Goal: Task Accomplishment & Management: Manage account settings

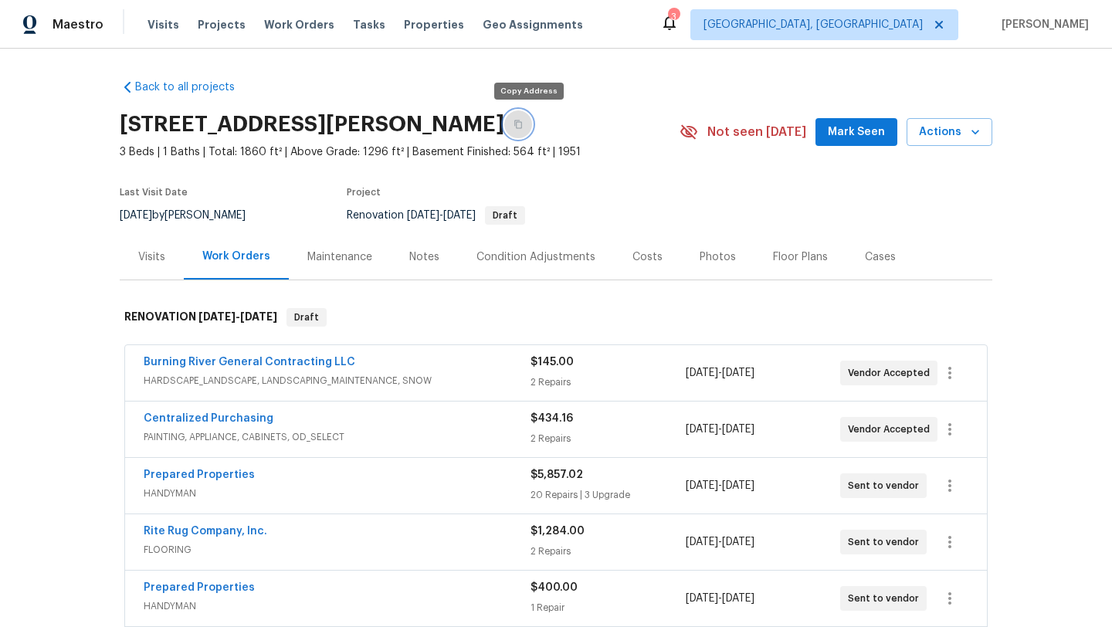
click at [523, 121] on icon "button" at bounding box center [518, 124] width 9 height 9
click at [522, 121] on icon "button" at bounding box center [519, 125] width 8 height 8
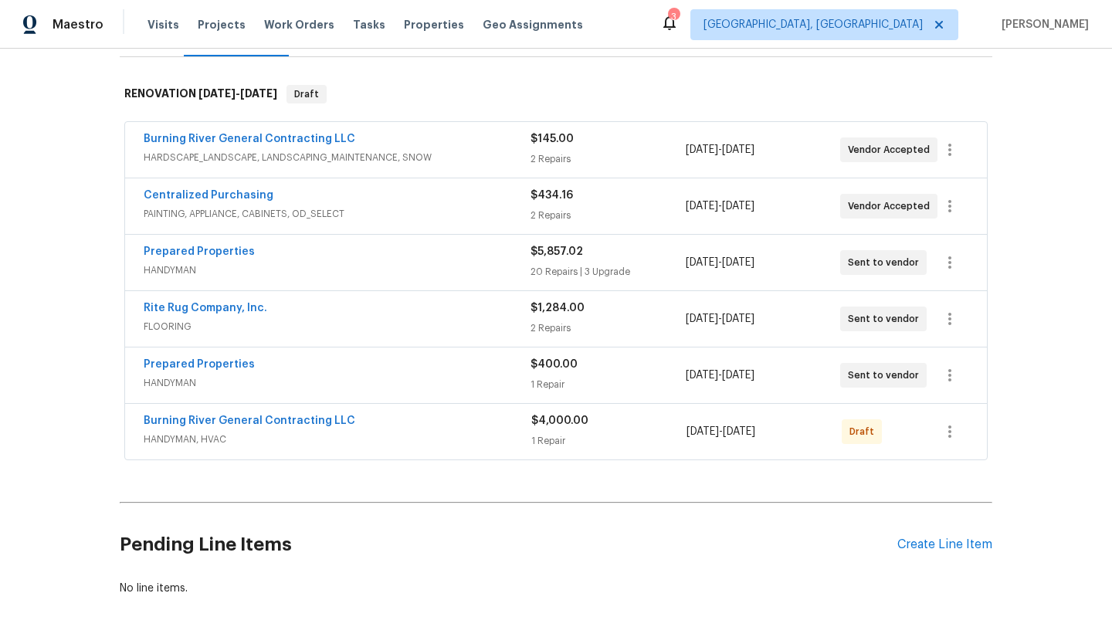
scroll to position [250, 0]
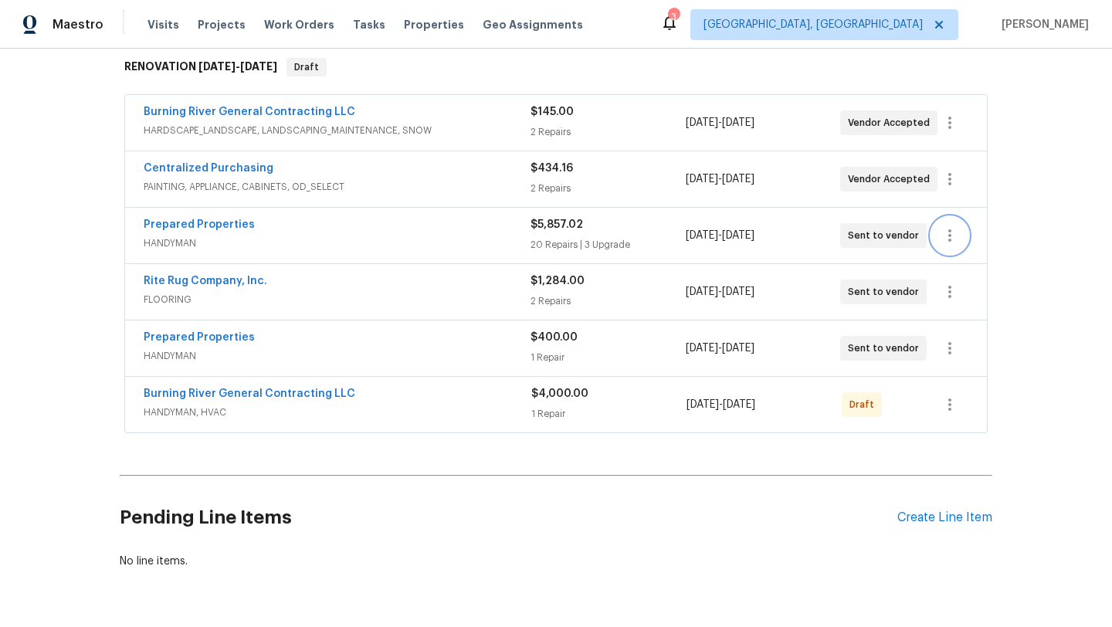
click at [955, 237] on icon "button" at bounding box center [950, 235] width 19 height 19
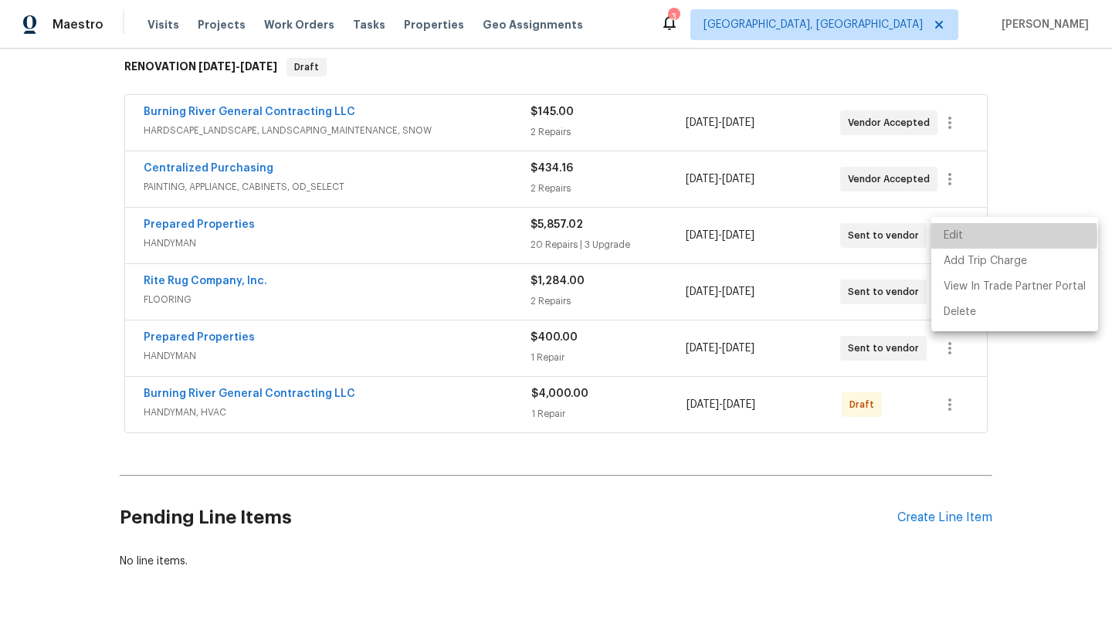
click at [955, 237] on li "Edit" at bounding box center [1015, 235] width 167 height 25
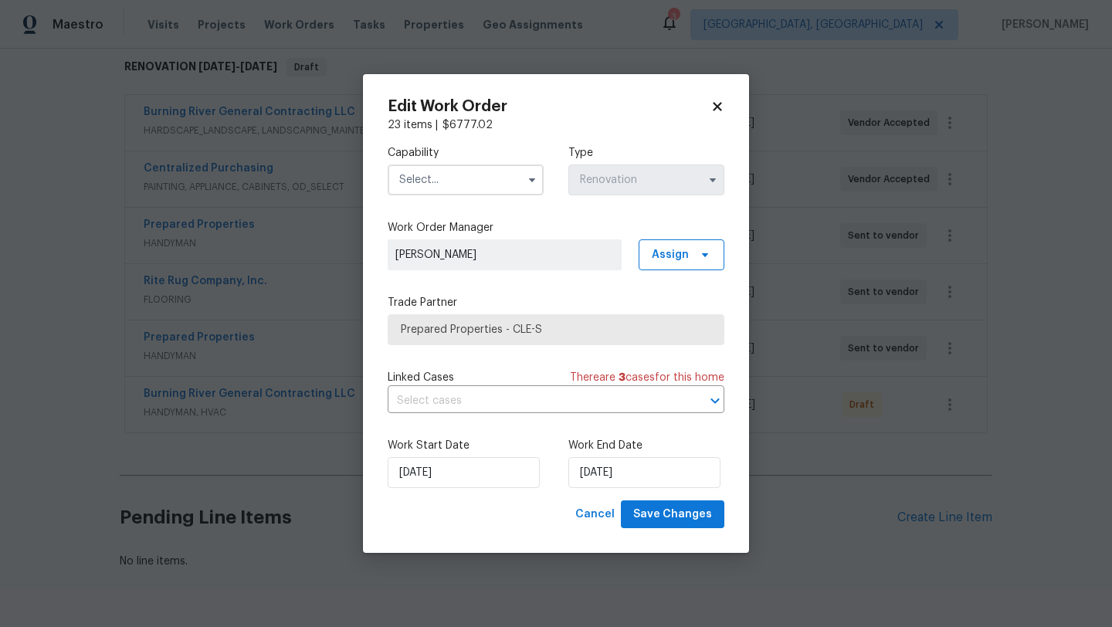
click at [721, 109] on icon at bounding box center [717, 106] width 8 height 8
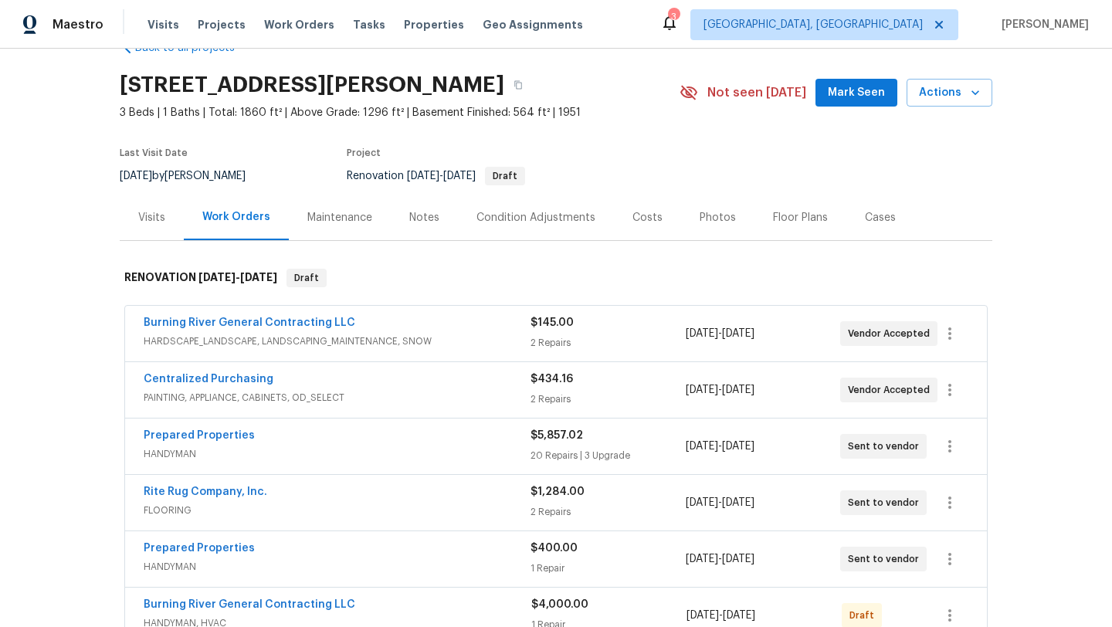
scroll to position [59, 0]
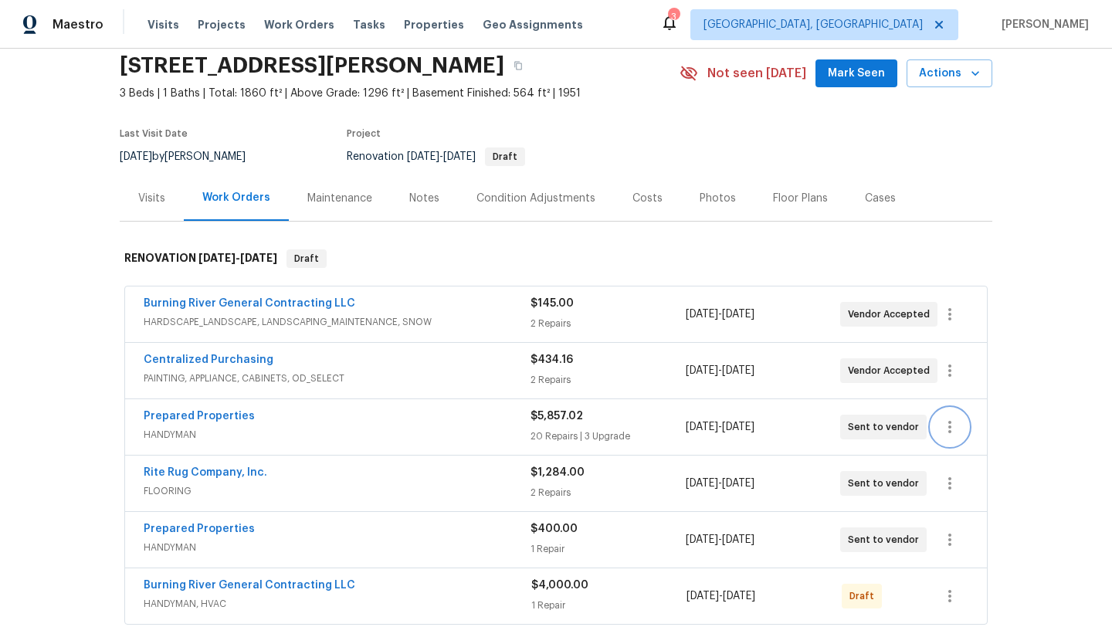
click at [955, 423] on icon "button" at bounding box center [950, 427] width 19 height 19
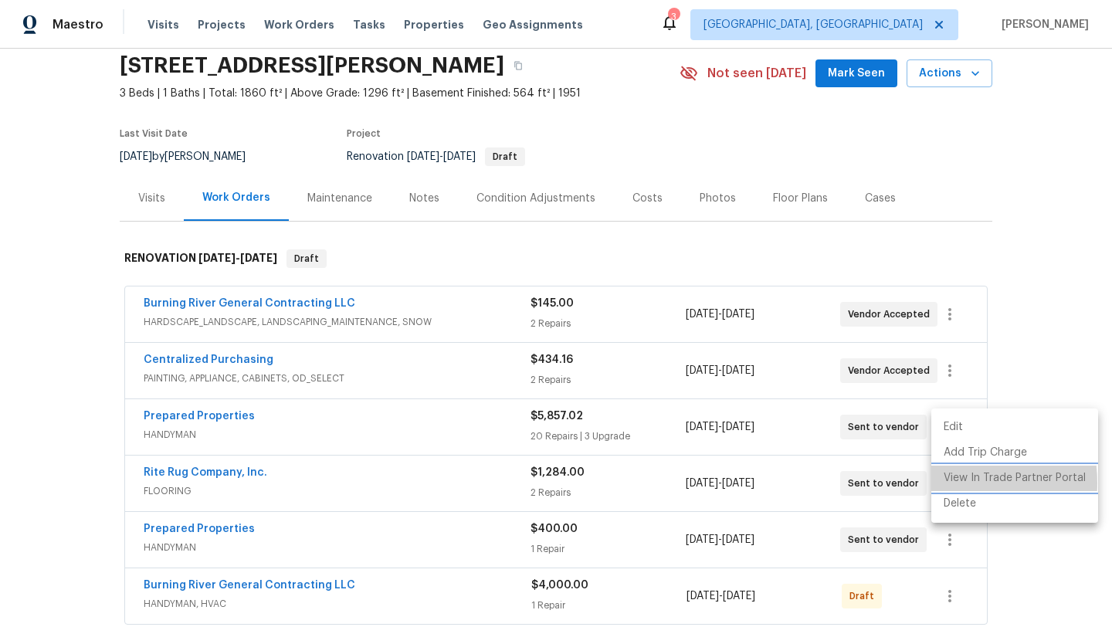
click at [949, 483] on li "View In Trade Partner Portal" at bounding box center [1015, 478] width 167 height 25
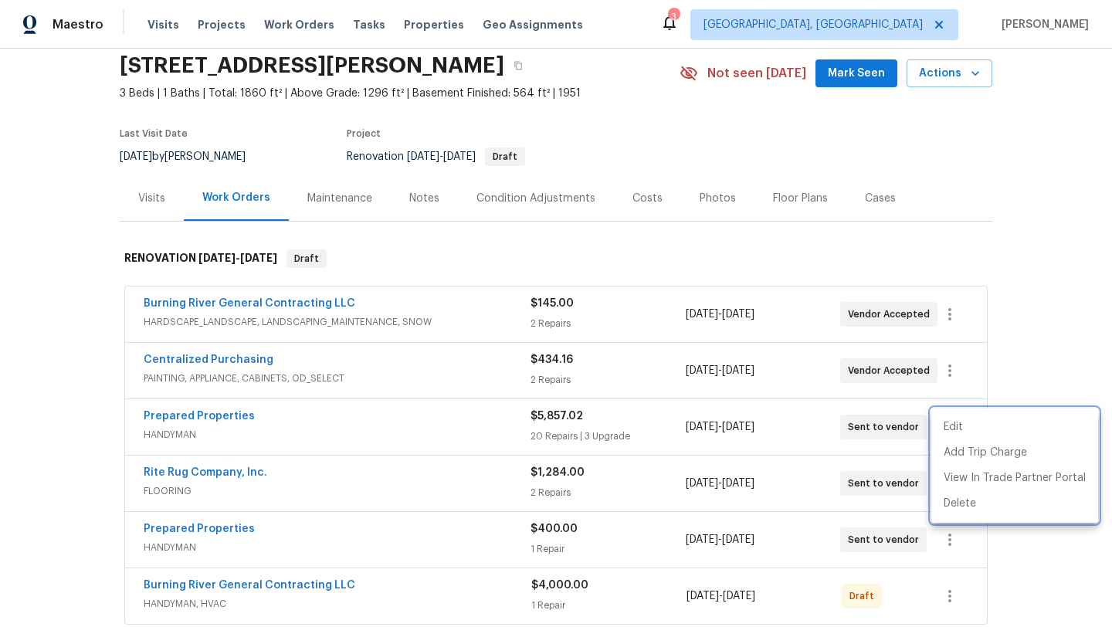
click at [1011, 339] on div at bounding box center [556, 313] width 1112 height 627
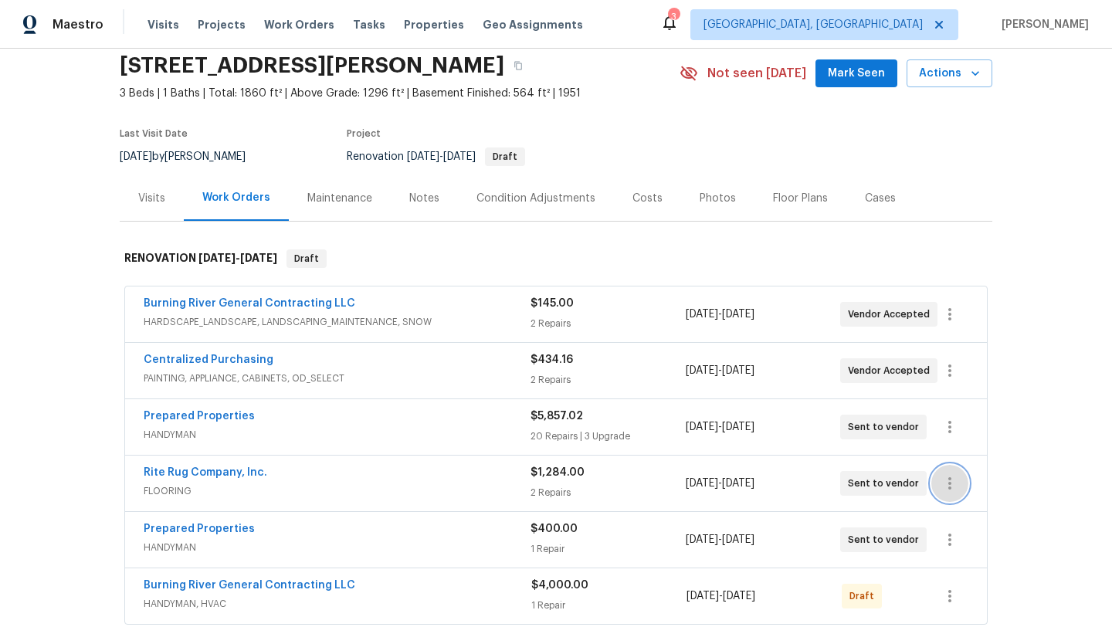
click at [947, 483] on icon "button" at bounding box center [950, 483] width 19 height 19
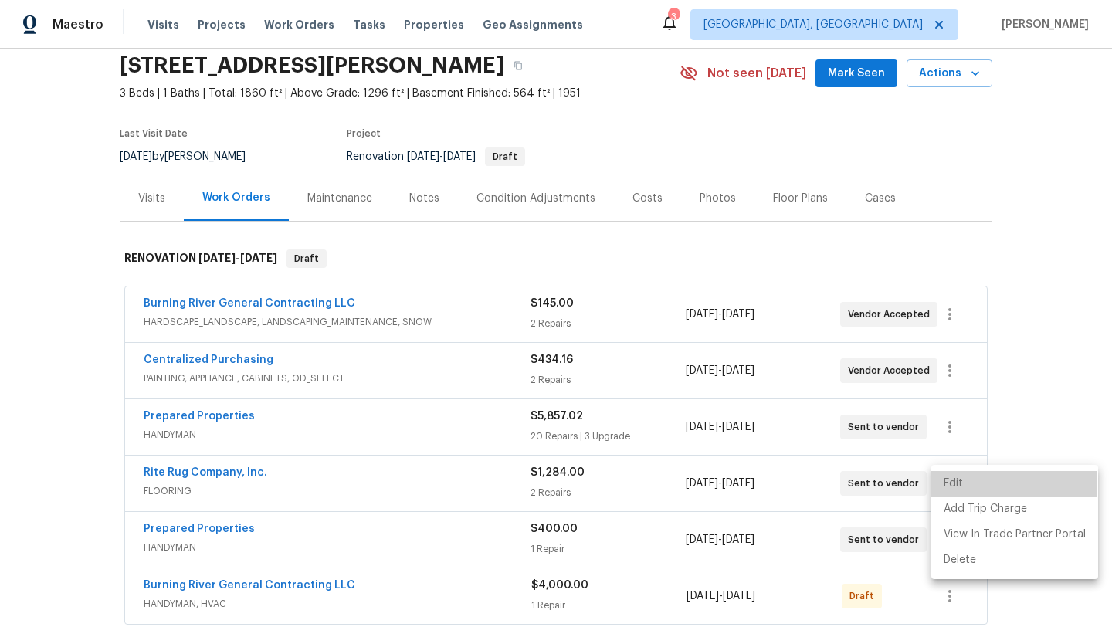
click at [947, 483] on li "Edit" at bounding box center [1015, 483] width 167 height 25
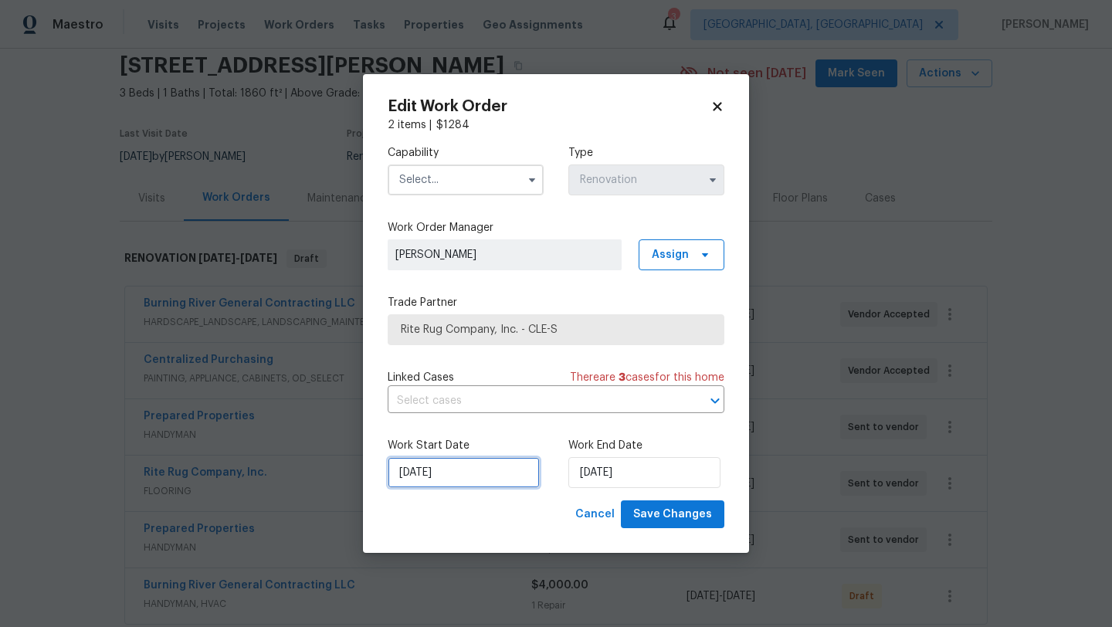
click at [423, 470] on input "[DATE]" at bounding box center [464, 472] width 152 height 31
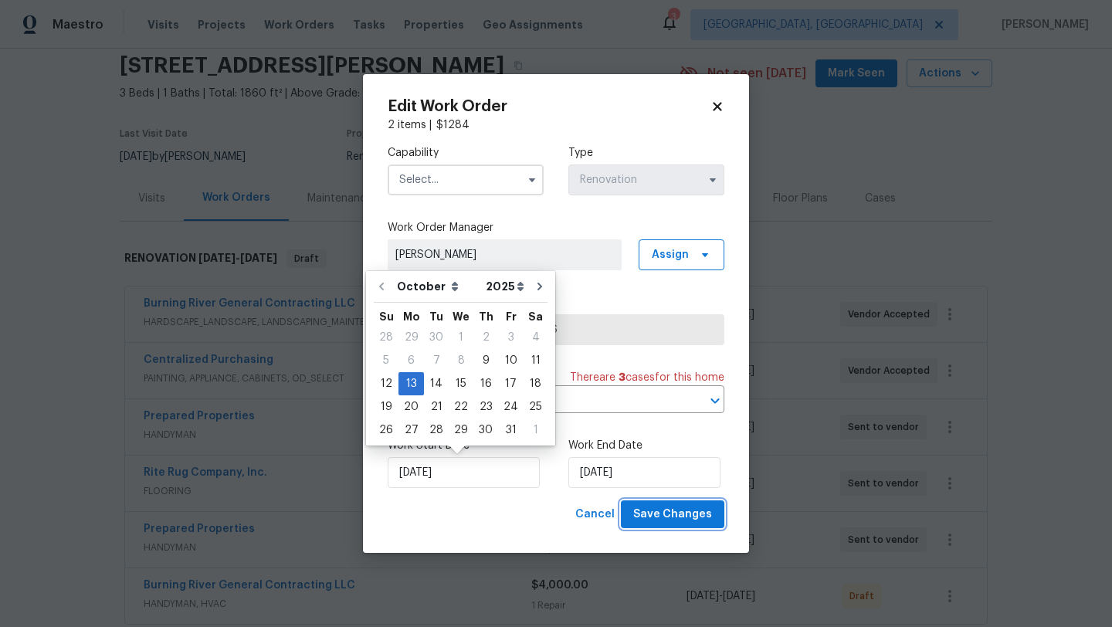
click at [643, 516] on span "Save Changes" at bounding box center [672, 514] width 79 height 19
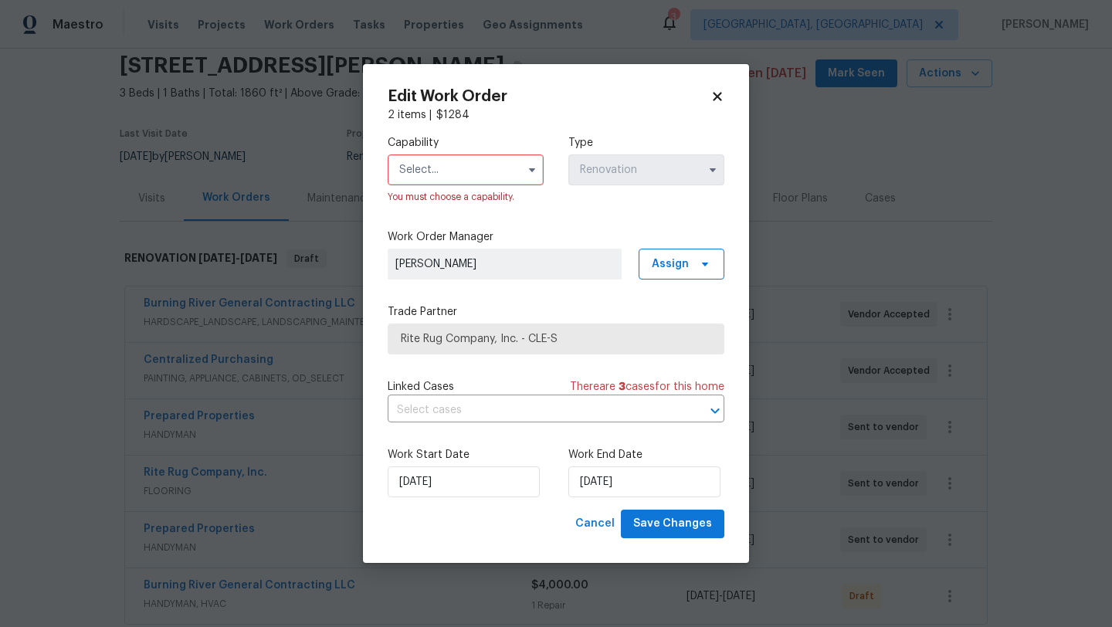
click at [718, 94] on icon at bounding box center [718, 97] width 14 height 14
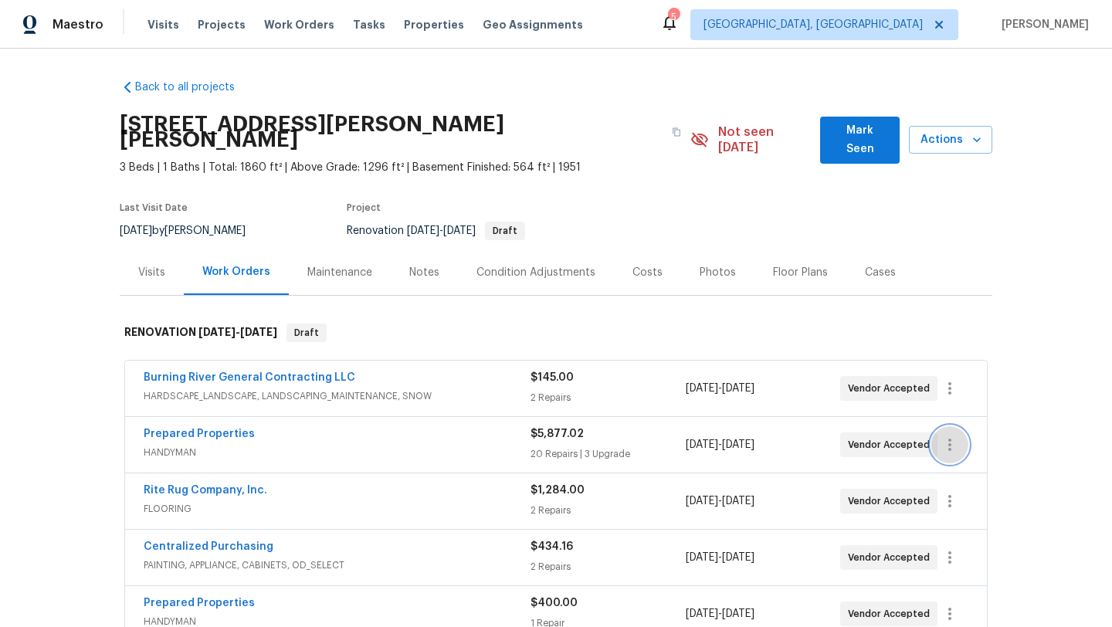
click at [953, 436] on icon "button" at bounding box center [950, 445] width 19 height 19
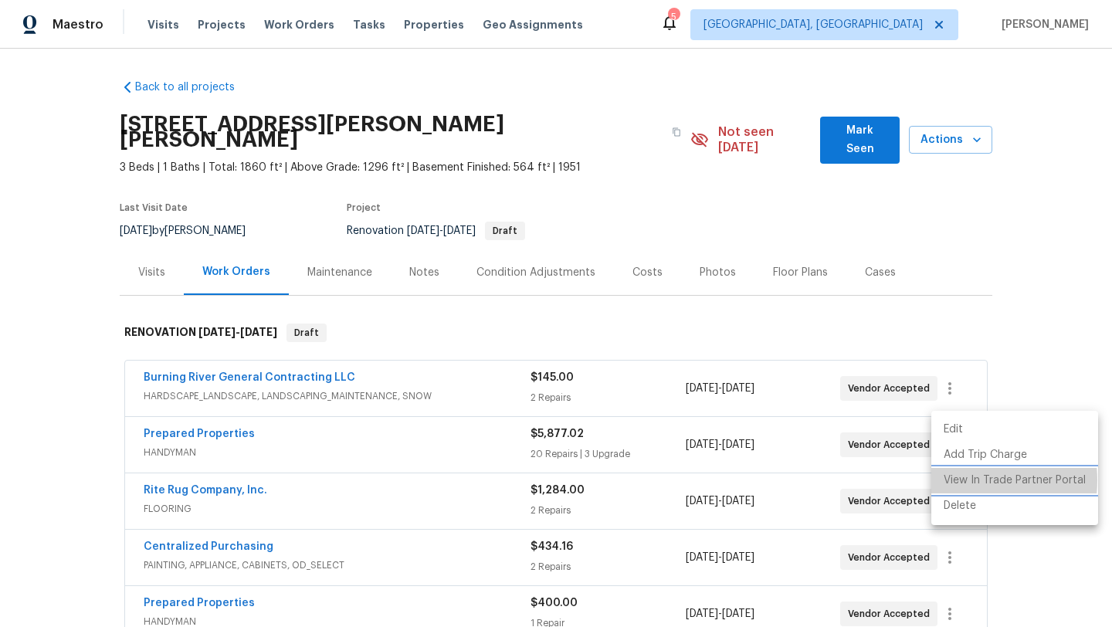
click at [956, 481] on li "View In Trade Partner Portal" at bounding box center [1015, 480] width 167 height 25
click at [1024, 558] on div at bounding box center [556, 313] width 1112 height 627
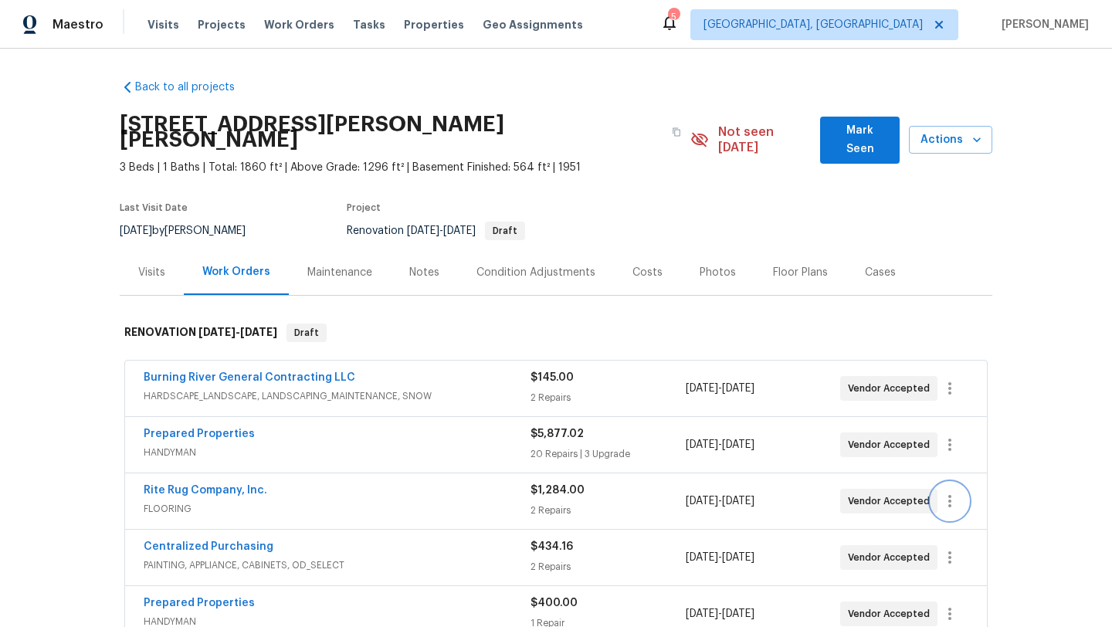
click at [948, 492] on icon "button" at bounding box center [950, 501] width 19 height 19
click at [948, 490] on li "Edit" at bounding box center [1015, 486] width 167 height 25
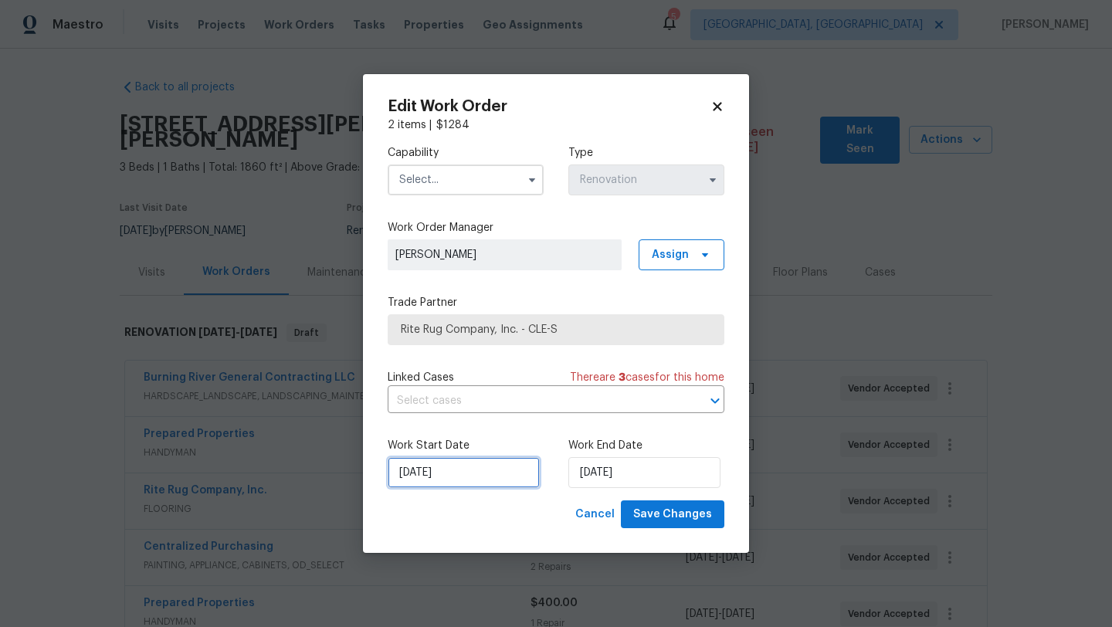
click at [436, 468] on input "[DATE]" at bounding box center [464, 472] width 152 height 31
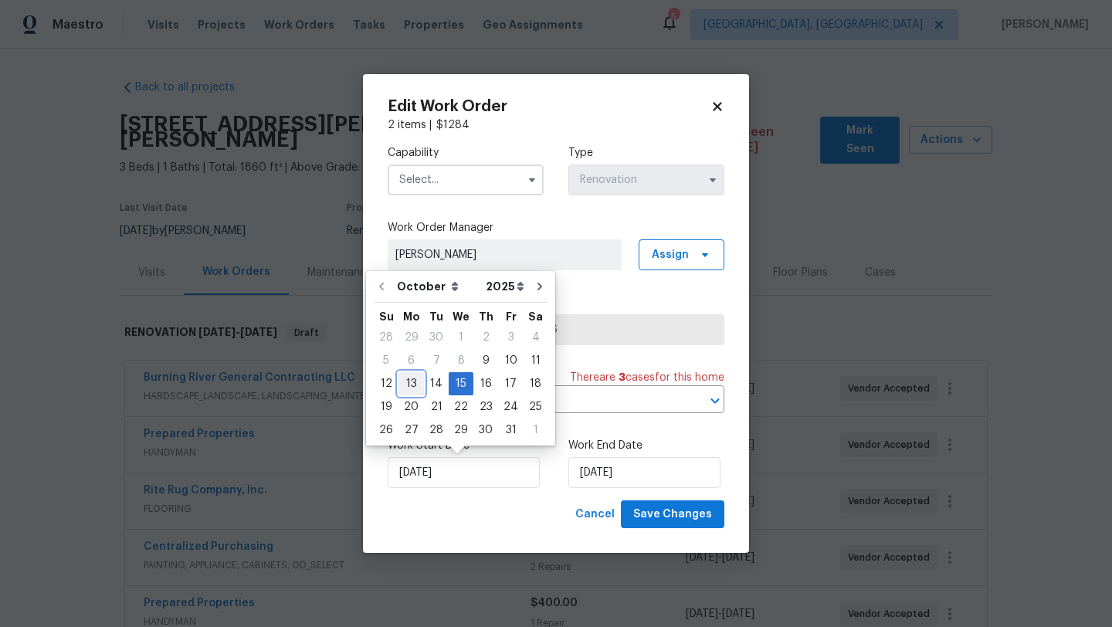
click at [409, 385] on div "13" at bounding box center [411, 384] width 25 height 22
type input "[DATE]"
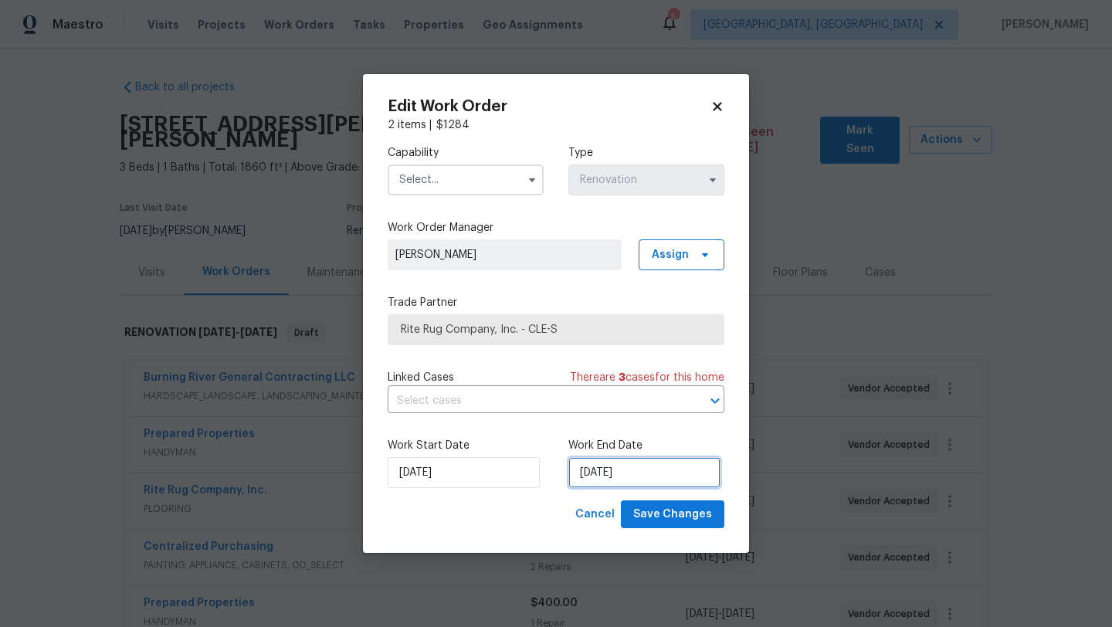
click at [617, 478] on input "[DATE]" at bounding box center [645, 472] width 152 height 31
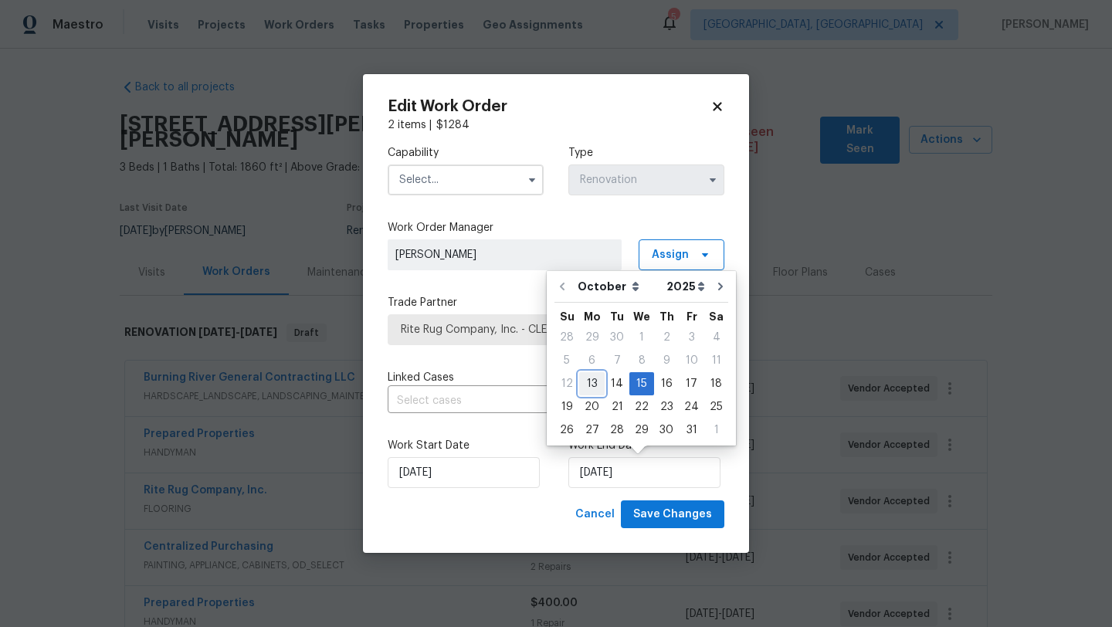
click at [589, 379] on div "13" at bounding box center [591, 384] width 25 height 22
type input "[DATE]"
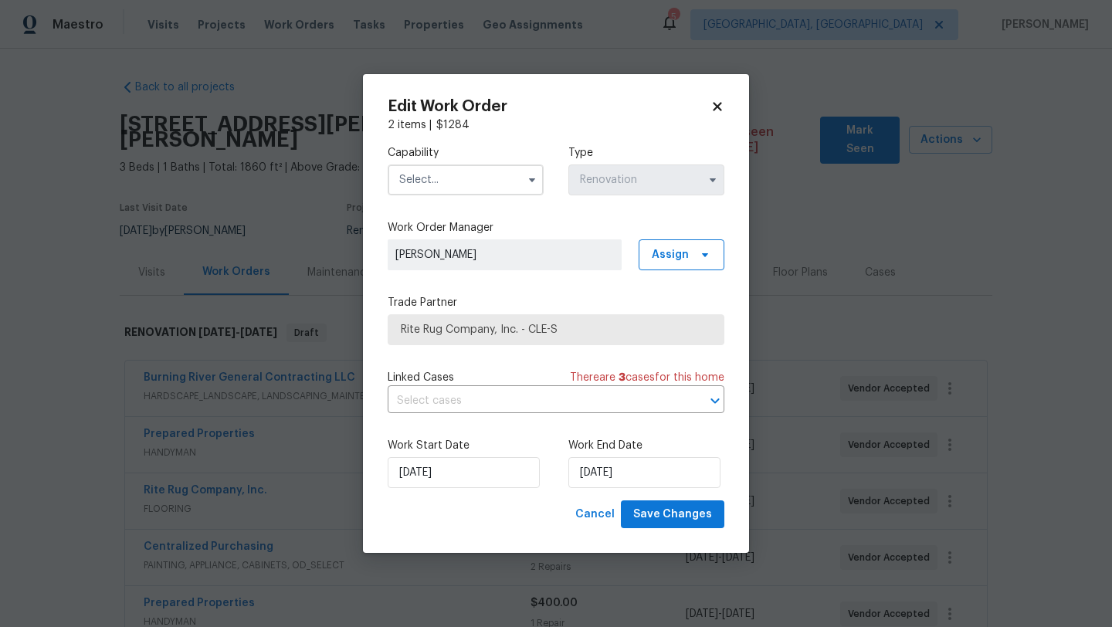
click at [501, 185] on input "text" at bounding box center [466, 180] width 156 height 31
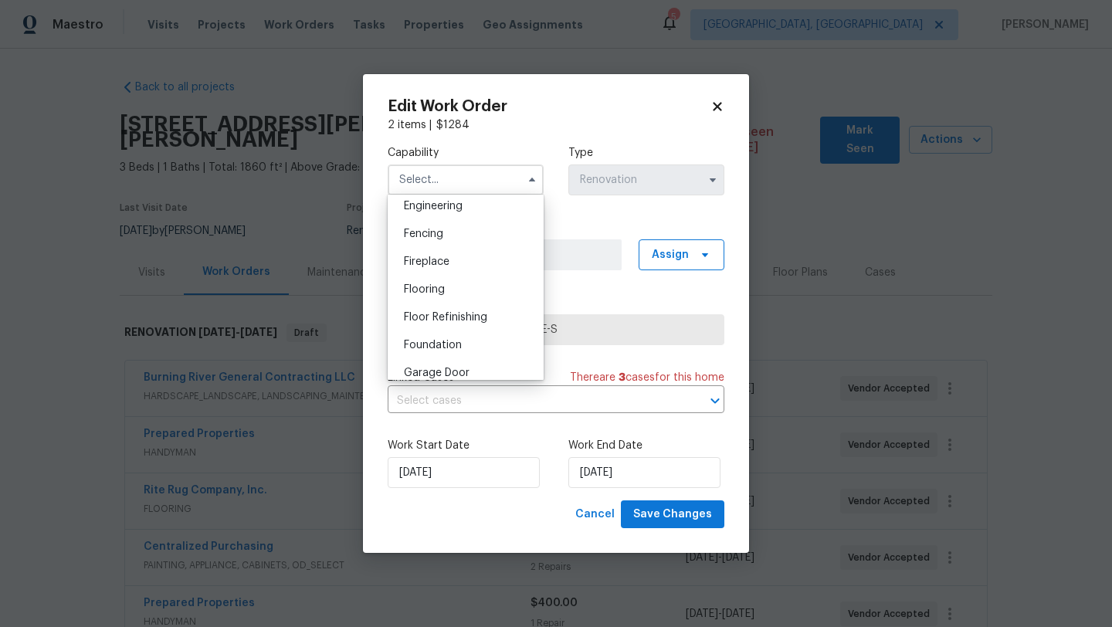
scroll to position [569, 0]
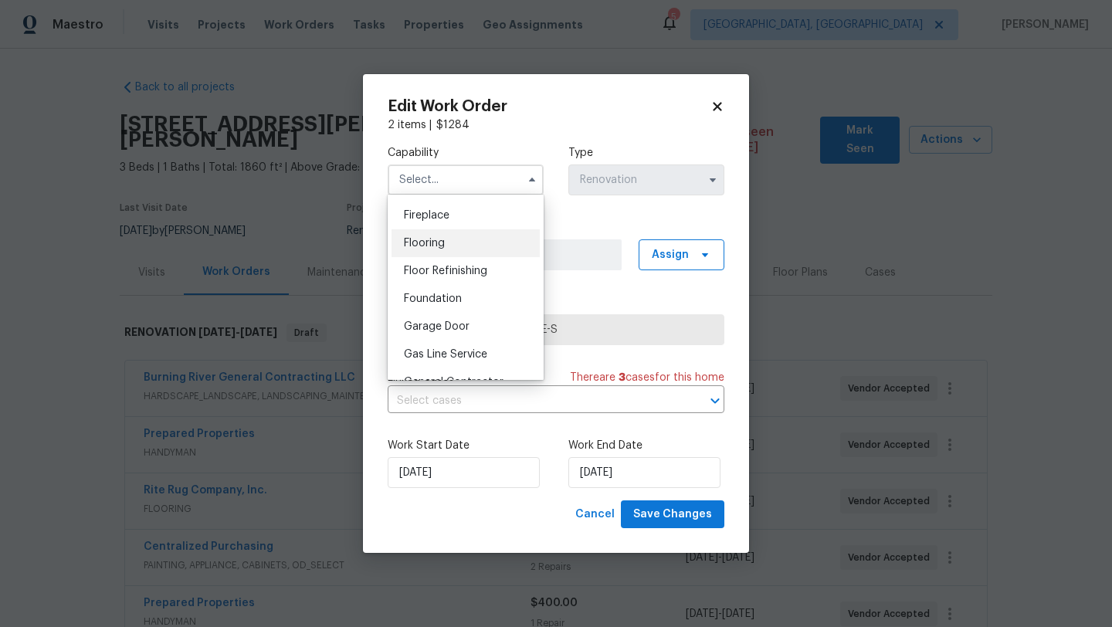
click at [465, 239] on div "Flooring" at bounding box center [466, 243] width 148 height 28
type input "Flooring"
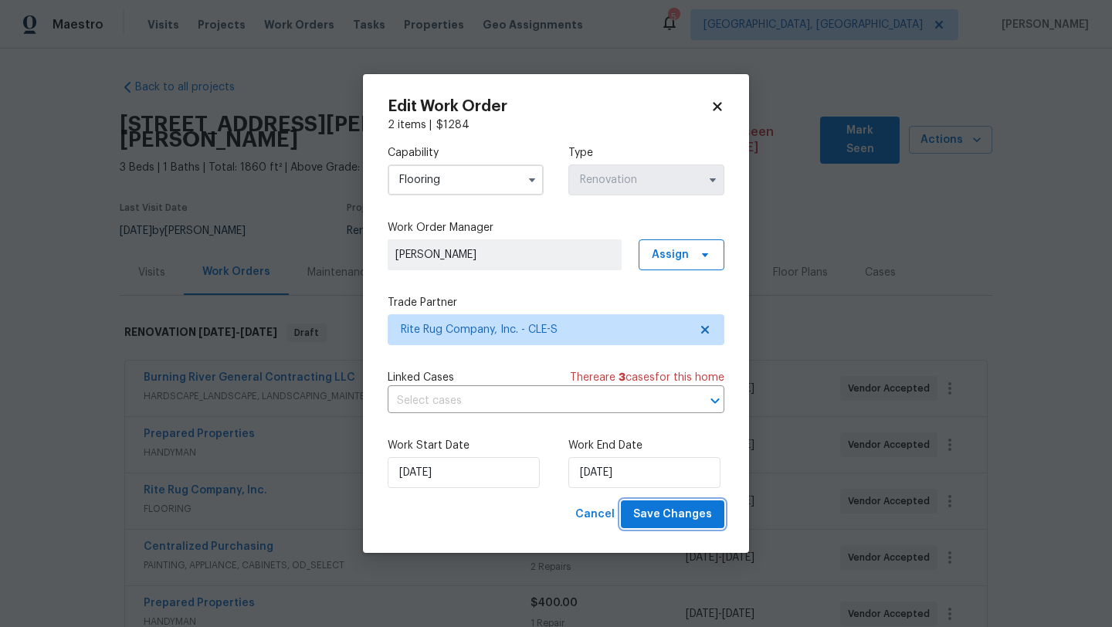
click at [692, 510] on span "Save Changes" at bounding box center [672, 514] width 79 height 19
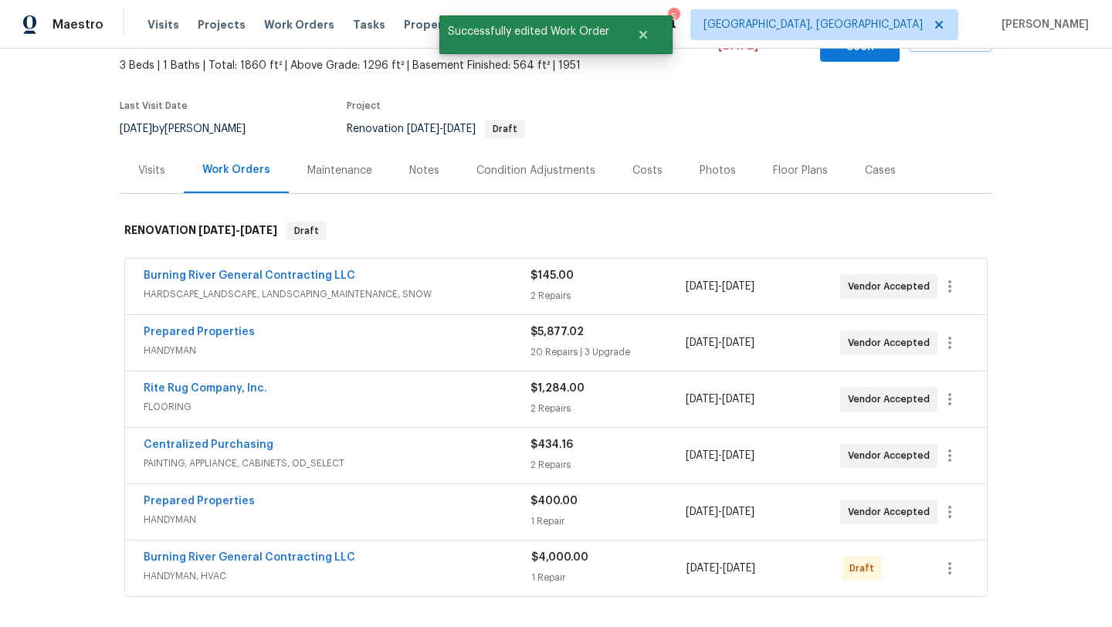
scroll to position [165, 0]
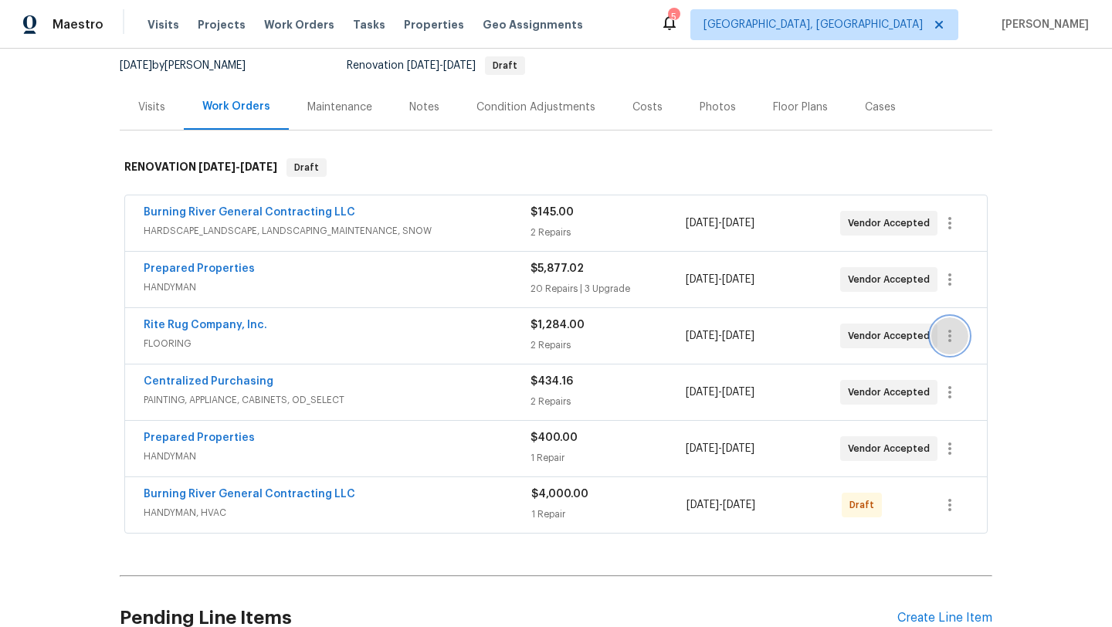
click at [953, 327] on icon "button" at bounding box center [950, 336] width 19 height 19
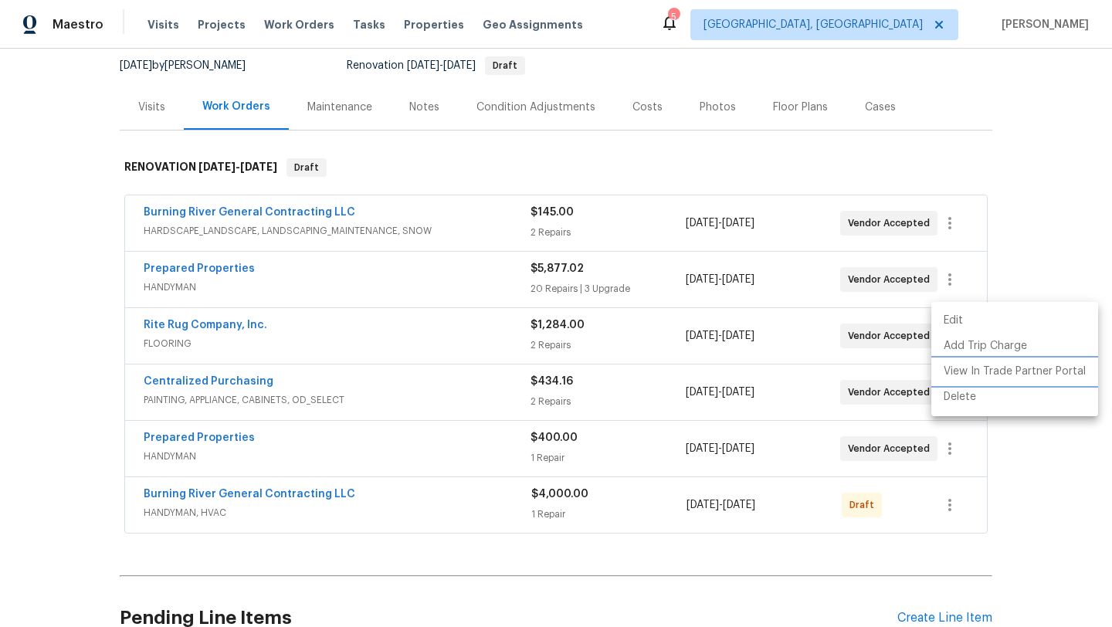
click at [961, 375] on li "View In Trade Partner Portal" at bounding box center [1015, 371] width 167 height 25
click at [474, 154] on div at bounding box center [556, 313] width 1112 height 627
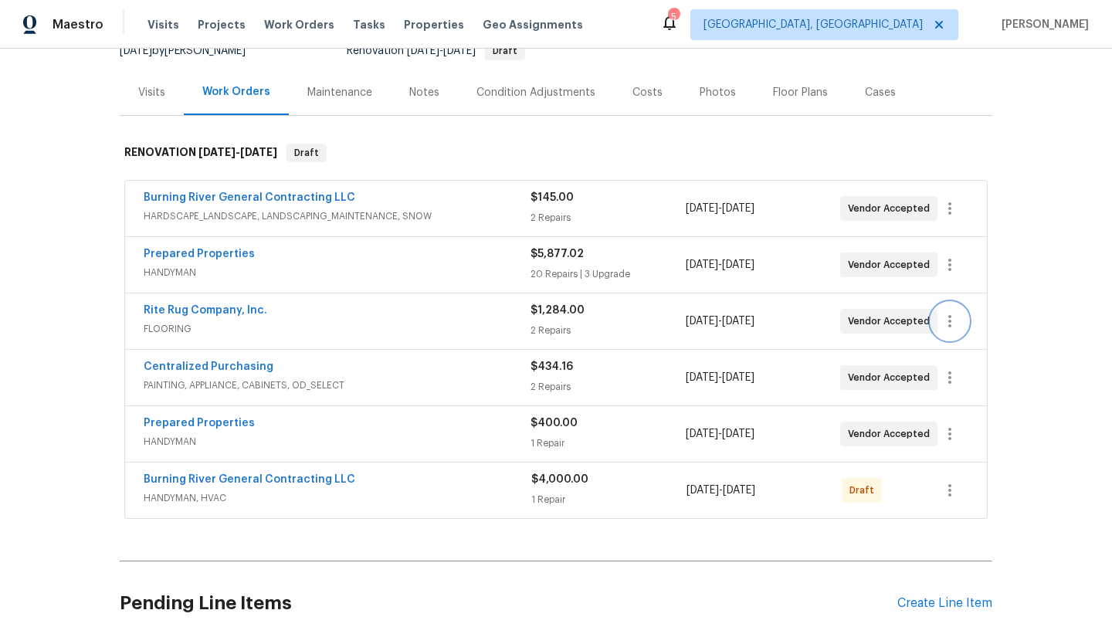
scroll to position [297, 0]
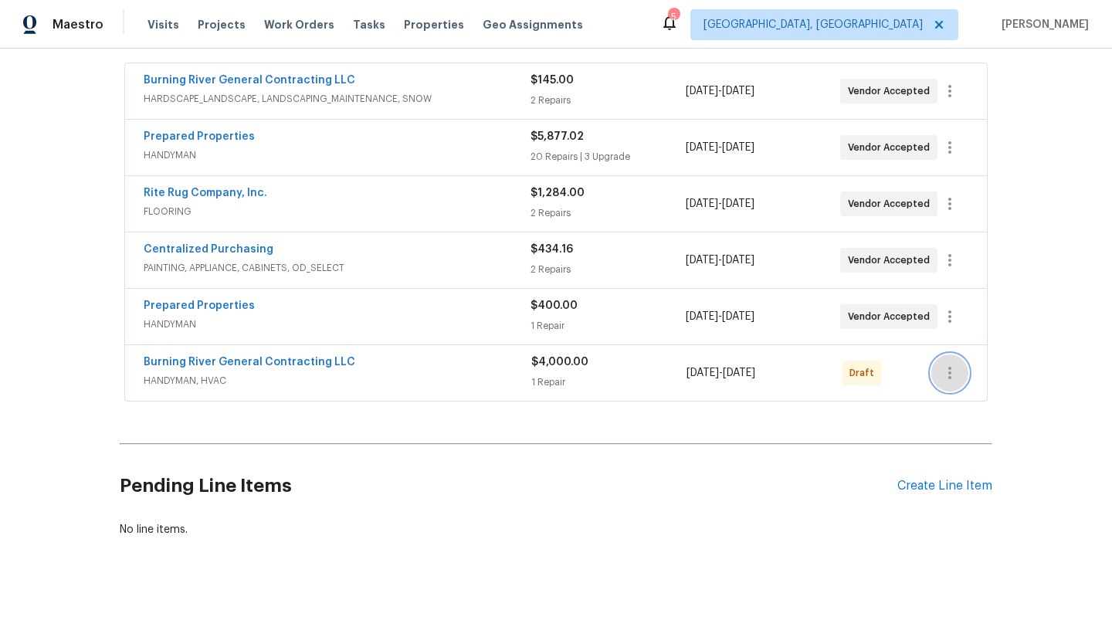
click at [950, 367] on icon "button" at bounding box center [950, 373] width 3 height 12
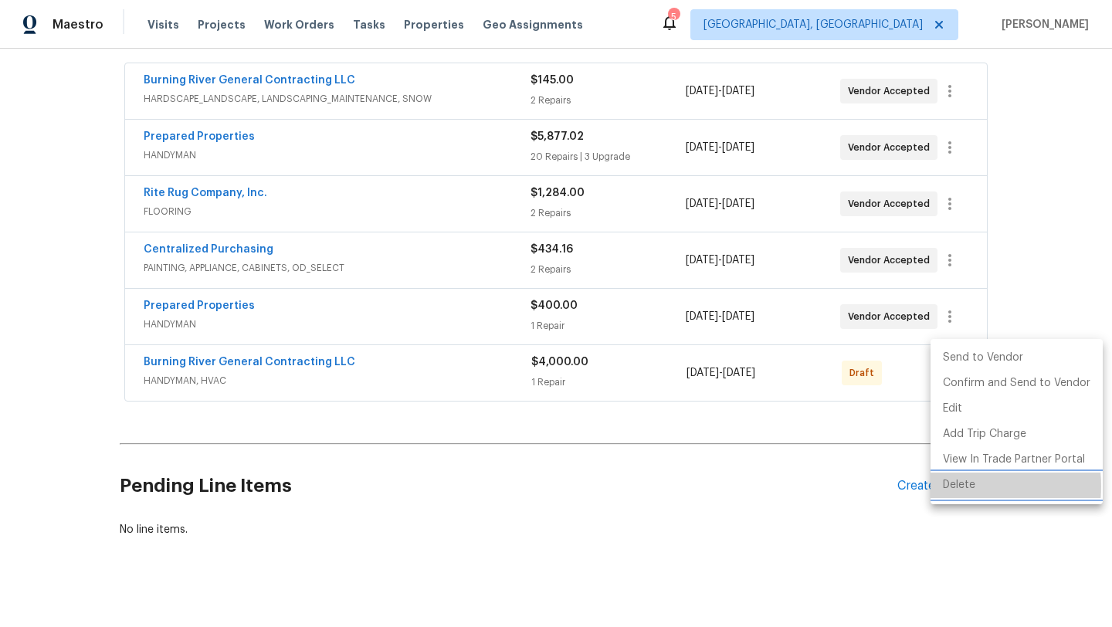
click at [947, 487] on li "Delete" at bounding box center [1017, 485] width 172 height 25
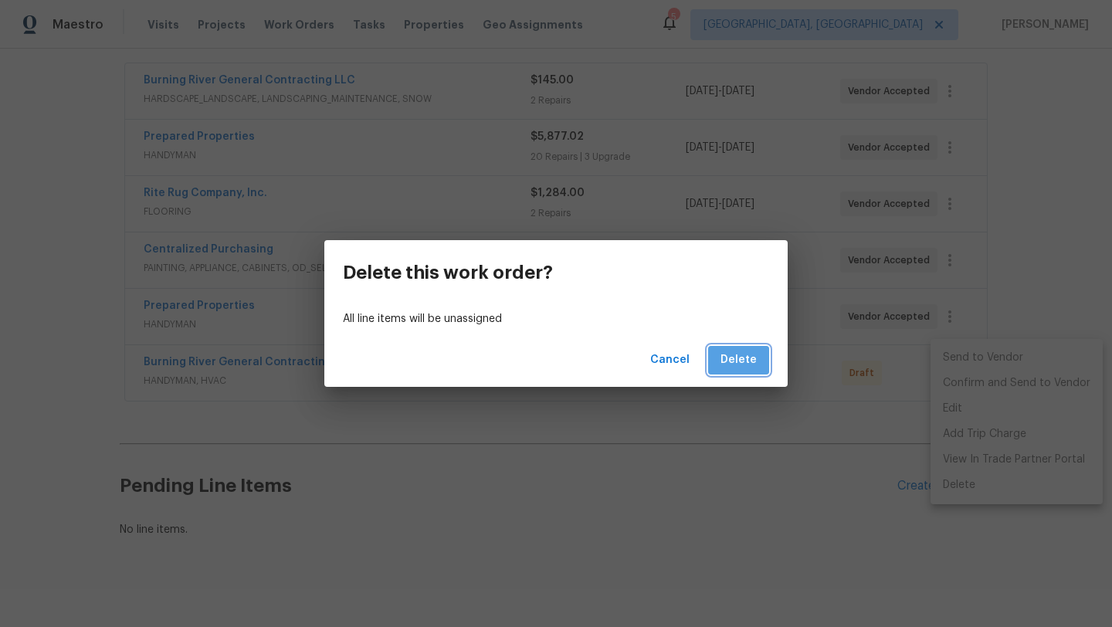
click at [753, 365] on span "Delete" at bounding box center [739, 360] width 36 height 19
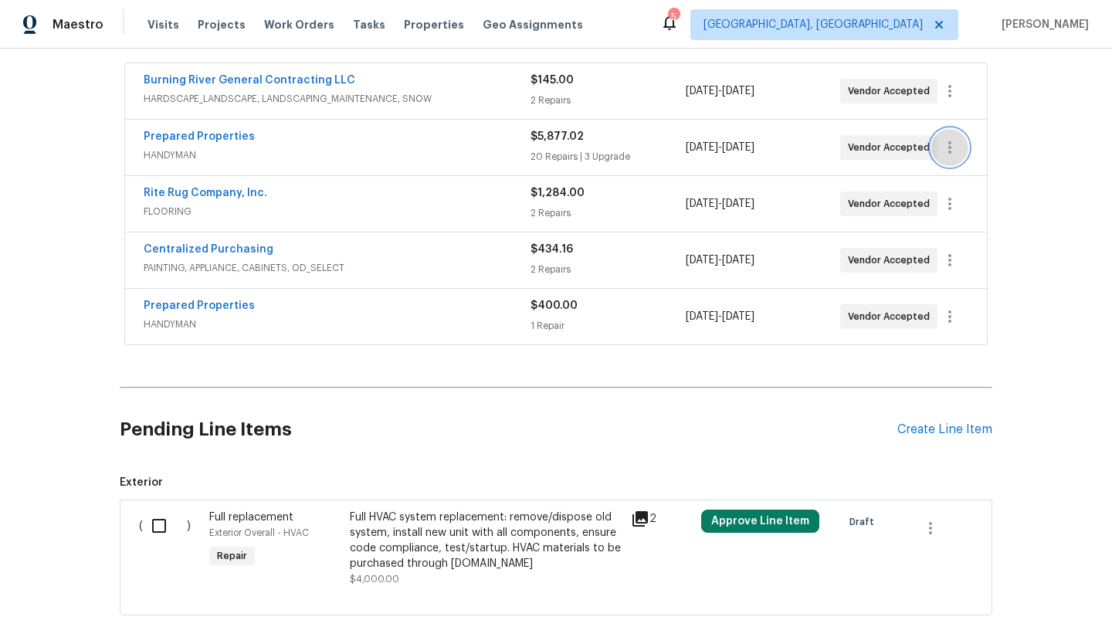
click at [953, 138] on icon "button" at bounding box center [950, 147] width 19 height 19
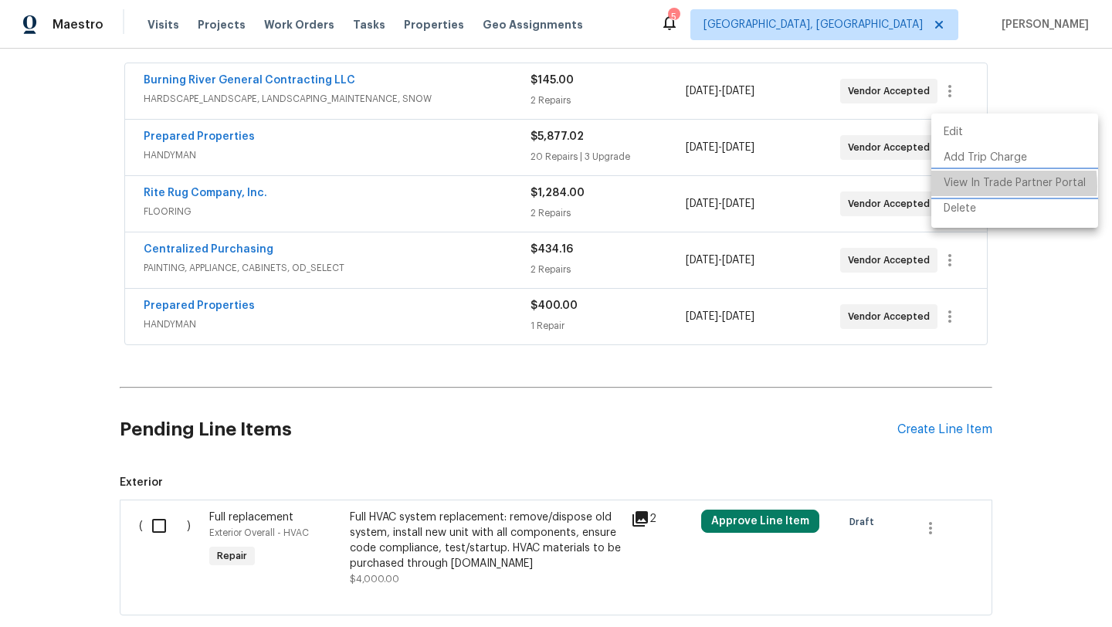
click at [980, 186] on li "View In Trade Partner Portal" at bounding box center [1015, 183] width 167 height 25
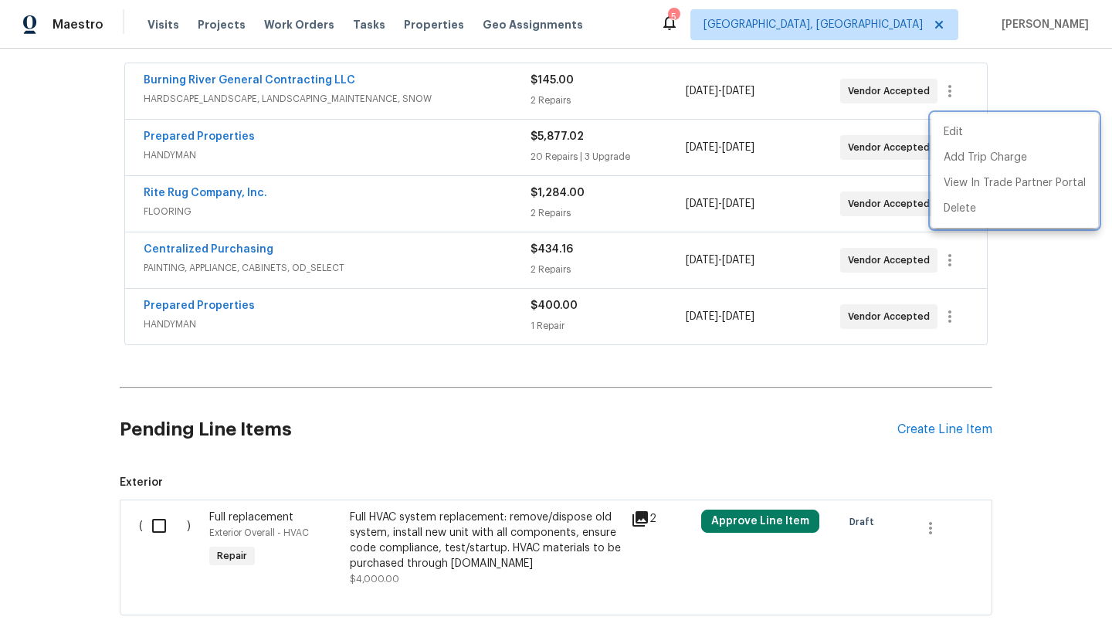
click at [183, 289] on div at bounding box center [556, 313] width 1112 height 627
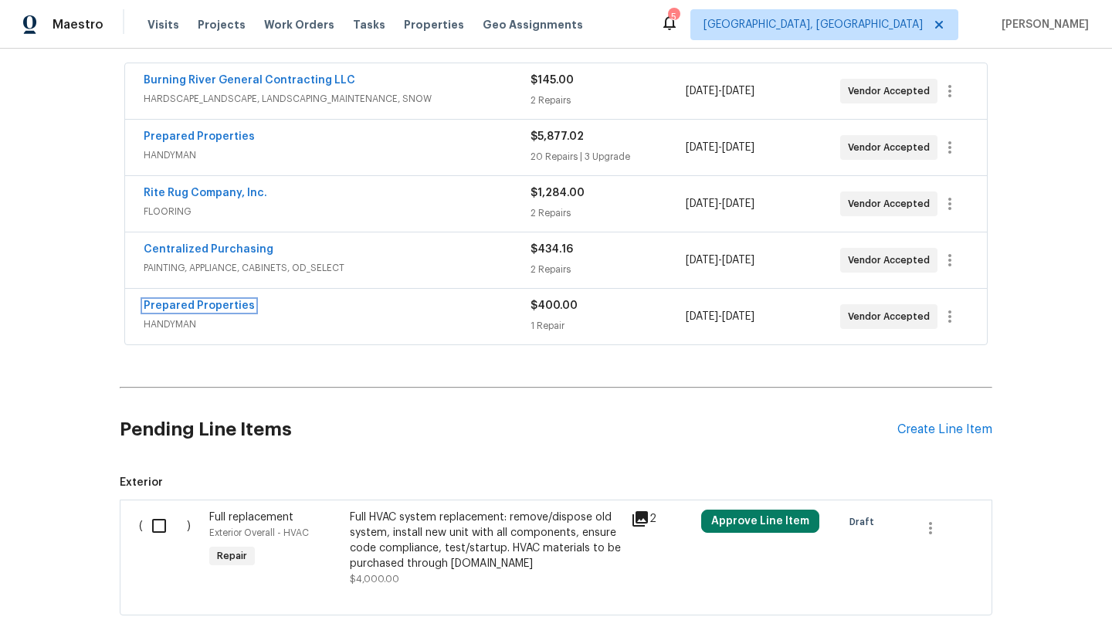
click at [183, 301] on link "Prepared Properties" at bounding box center [199, 306] width 111 height 11
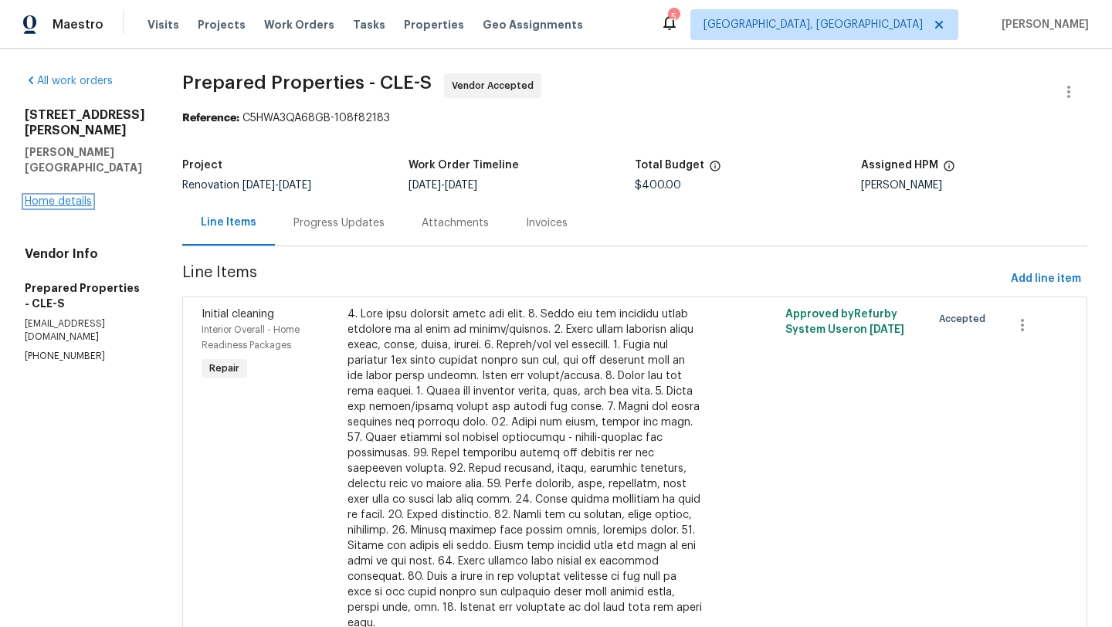
click at [68, 196] on link "Home details" at bounding box center [58, 201] width 67 height 11
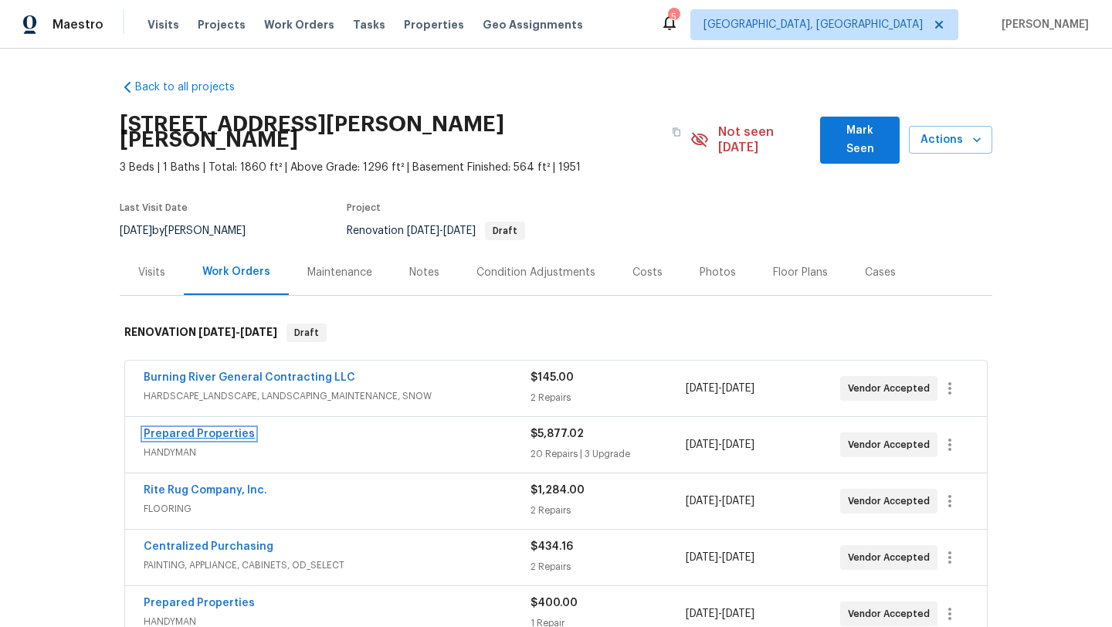
click at [224, 429] on link "Prepared Properties" at bounding box center [199, 434] width 111 height 11
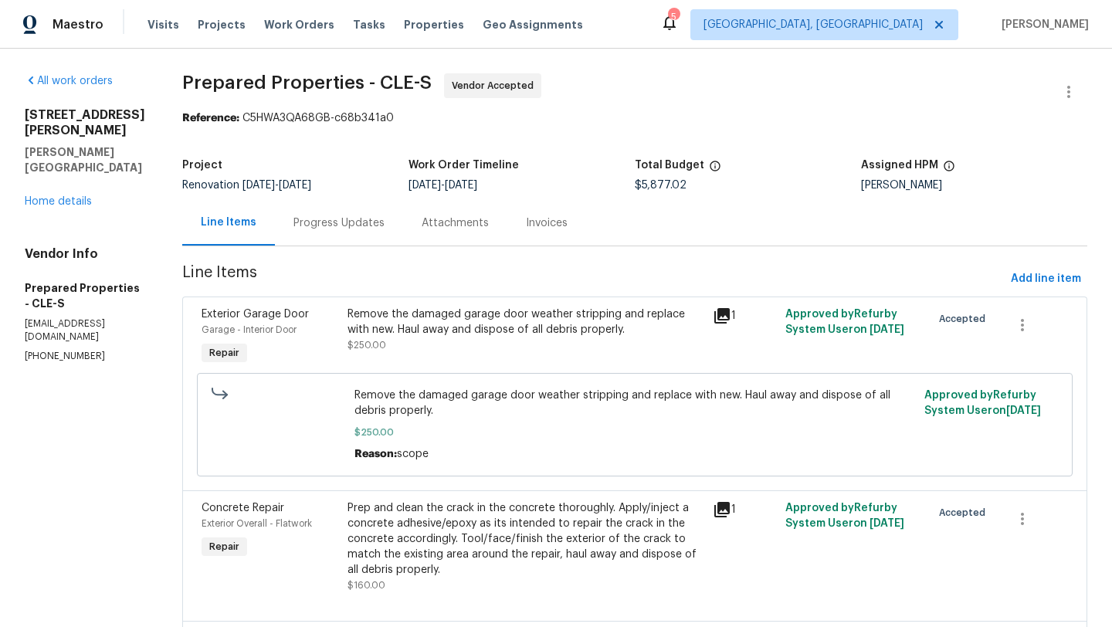
click at [67, 165] on div "[STREET_ADDRESS][PERSON_NAME] Home details" at bounding box center [85, 158] width 121 height 102
click at [68, 178] on div "All work orders [STREET_ADDRESS][PERSON_NAME] Home details Vendor Info Prepared…" at bounding box center [85, 218] width 121 height 290
click at [68, 196] on link "Home details" at bounding box center [58, 201] width 67 height 11
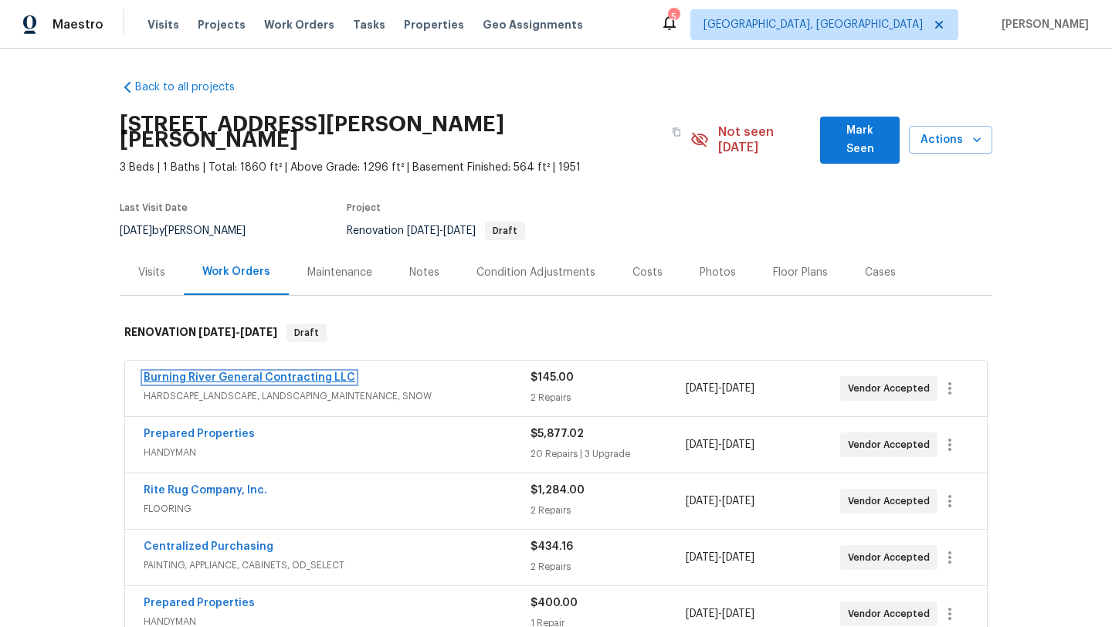
click at [229, 372] on link "Burning River General Contracting LLC" at bounding box center [250, 377] width 212 height 11
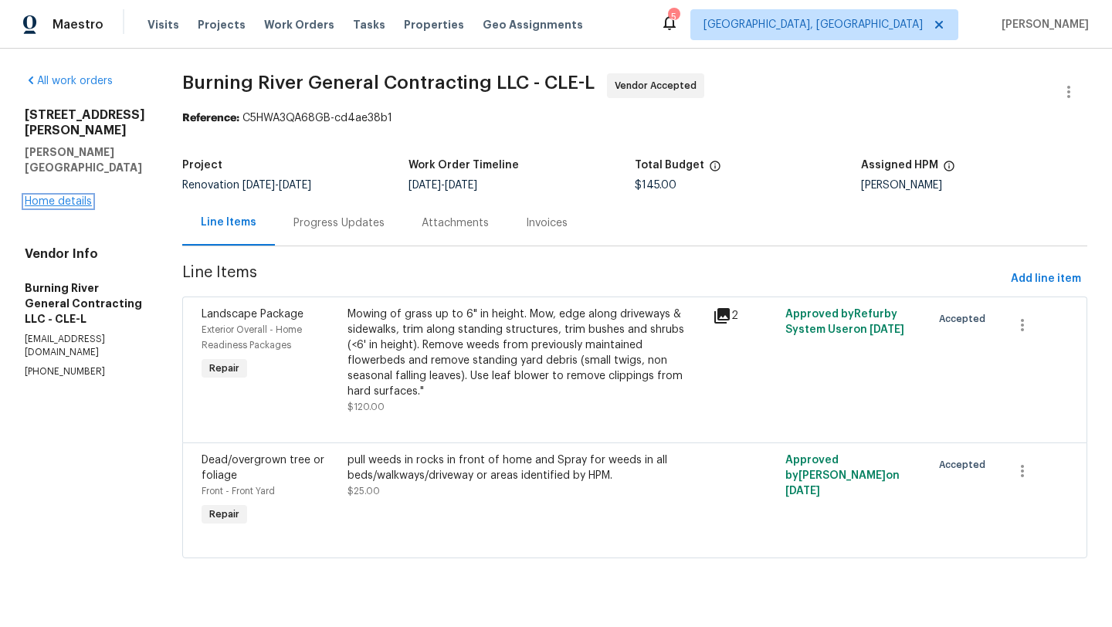
click at [75, 196] on link "Home details" at bounding box center [58, 201] width 67 height 11
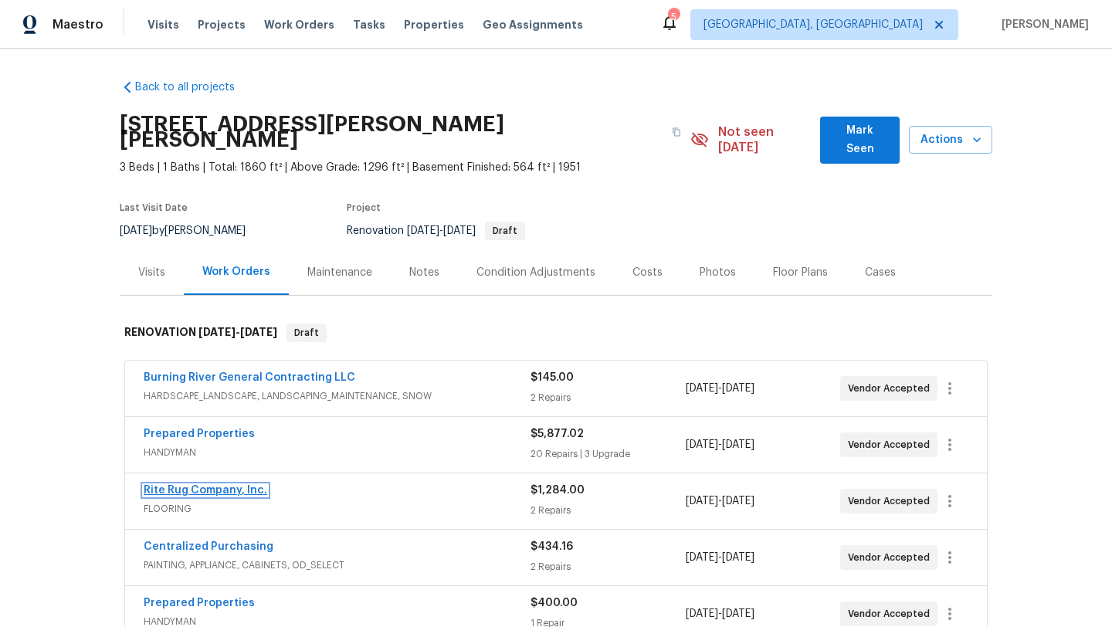
click at [165, 485] on link "Rite Rug Company, Inc." at bounding box center [206, 490] width 124 height 11
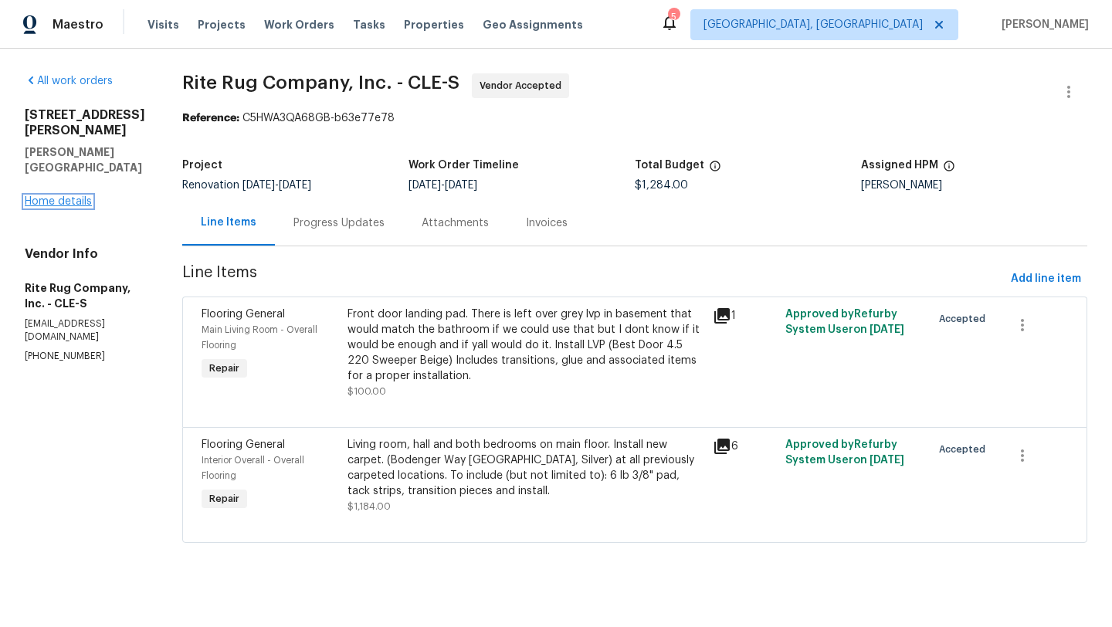
click at [72, 196] on link "Home details" at bounding box center [58, 201] width 67 height 11
